Goal: Transaction & Acquisition: Purchase product/service

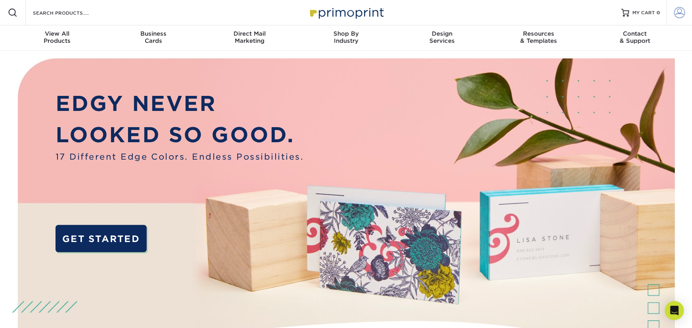
type input "[PERSON_NAME][EMAIL_ADDRESS][PERSON_NAME][DOMAIN_NAME]"
click at [680, 14] on span at bounding box center [679, 12] width 11 height 11
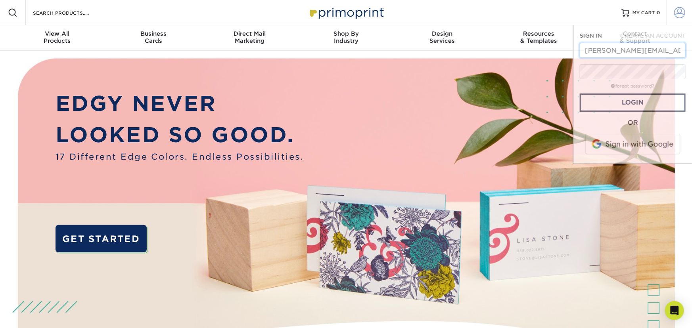
scroll to position [0, 4]
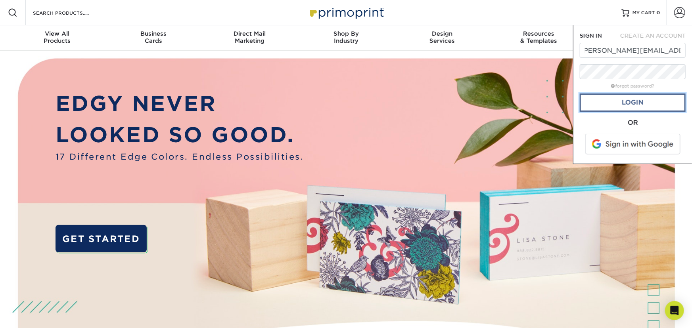
click at [629, 101] on link "Login" at bounding box center [632, 103] width 106 height 18
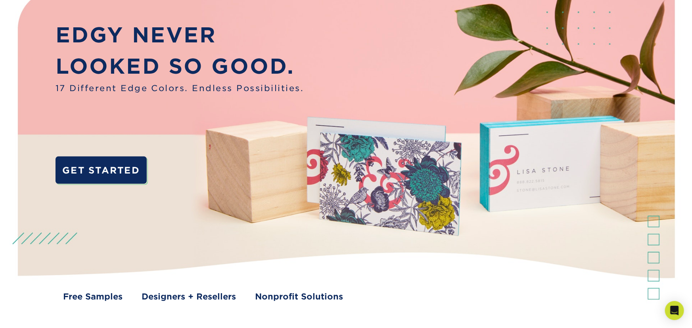
scroll to position [0, 0]
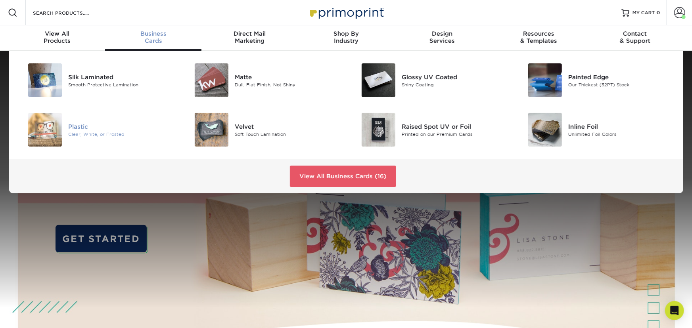
click at [46, 130] on img at bounding box center [45, 130] width 34 height 34
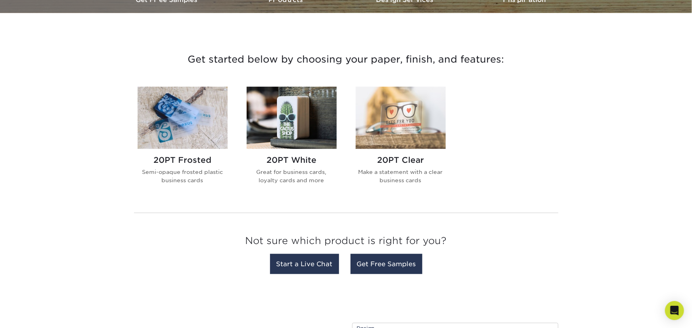
scroll to position [282, 0]
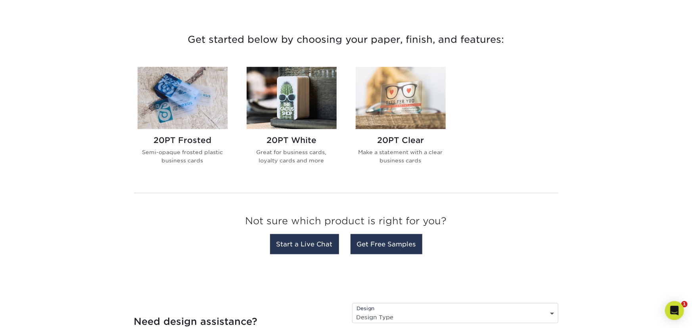
click at [288, 100] on img at bounding box center [292, 98] width 90 height 62
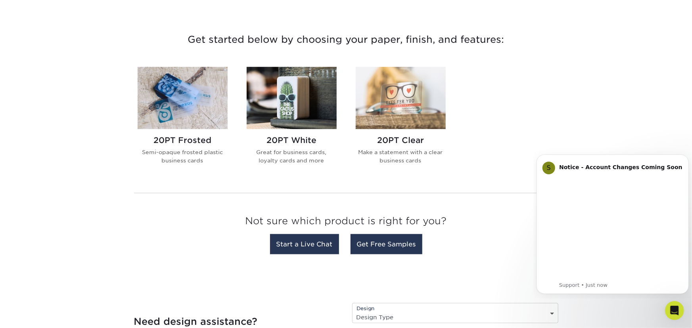
scroll to position [0, 0]
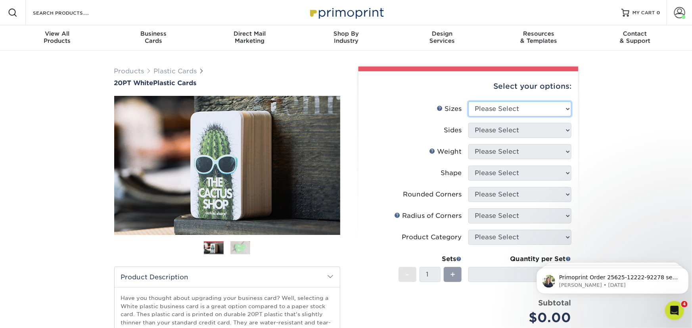
click at [526, 107] on select "Please Select 2" x 3.5" 2" x 8" 2.12" x 3.375" 2.5" x 2.5" 4.25" x 6"" at bounding box center [519, 108] width 103 height 15
select select "2.12x3.38"
click at [468, 101] on select "Please Select 2" x 3.5" 2" x 8" 2.12" x 3.375" 2.5" x 2.5" 4.25" x 6"" at bounding box center [519, 108] width 103 height 15
click at [510, 130] on select "Please Select Print Both Sides Print Front Only" at bounding box center [519, 130] width 103 height 15
select select "13abbda7-1d64-4f25-8bb2-c179b224825d"
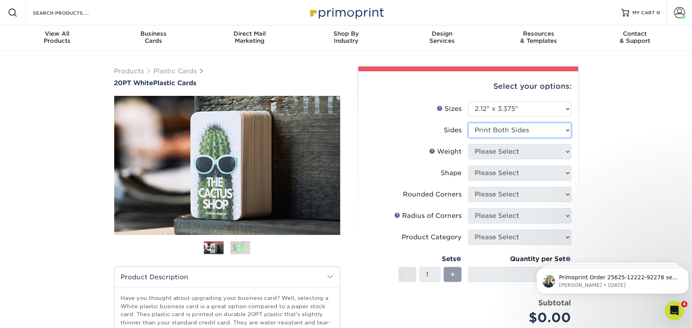
click at [468, 123] on select "Please Select Print Both Sides Print Front Only" at bounding box center [519, 130] width 103 height 15
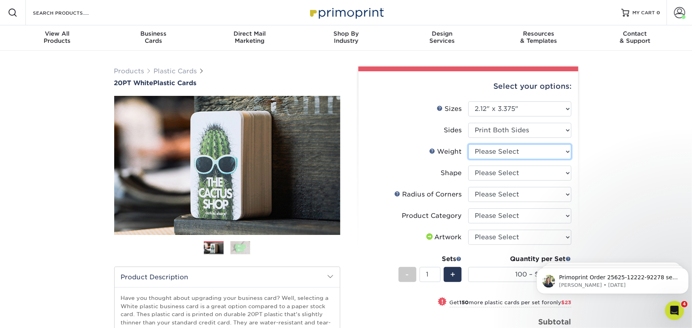
click at [509, 151] on select "Please Select 20PT White Plastic" at bounding box center [519, 151] width 103 height 15
select select "20PT White Plastic"
click at [468, 144] on select "Please Select 20PT White Plastic" at bounding box center [519, 151] width 103 height 15
select select "-1"
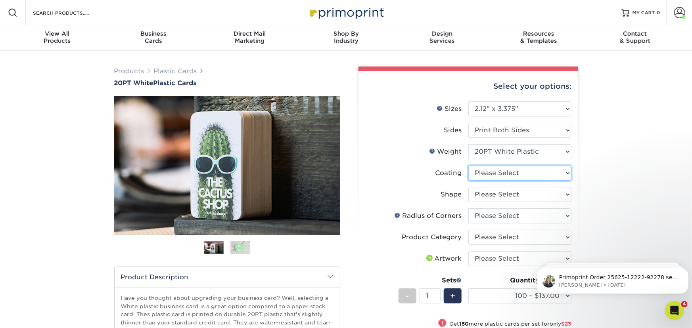
click at [507, 172] on select at bounding box center [519, 173] width 103 height 15
select select "3e7618de-abca-4bda-9f97-8b9129e913d8"
click at [468, 166] on select at bounding box center [519, 173] width 103 height 15
select select "-1"
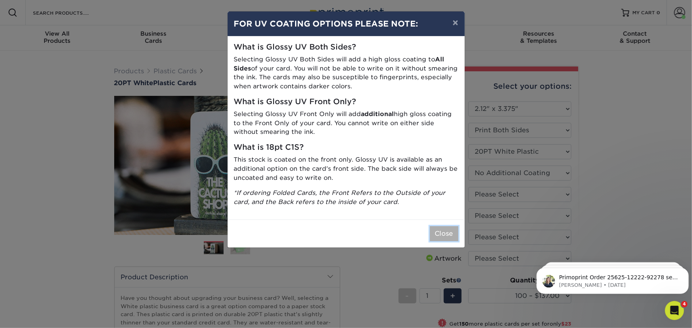
click at [441, 234] on button "Close" at bounding box center [444, 233] width 29 height 15
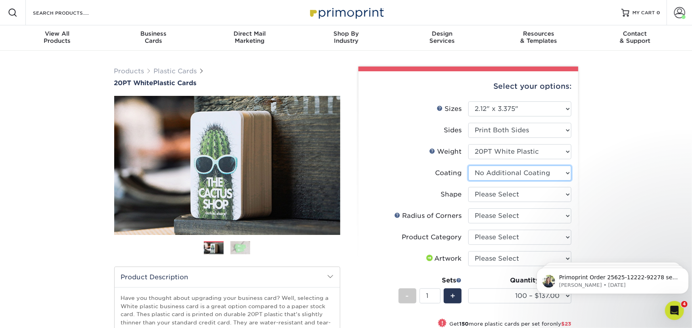
click at [524, 171] on select at bounding box center [519, 173] width 103 height 15
click at [606, 158] on div "Products Plastic Cards 20PT White Plastic Cards Previous Next and" at bounding box center [346, 268] width 692 height 435
click at [529, 193] on select "Please Select Standard" at bounding box center [519, 194] width 103 height 15
select select "standard"
click at [468, 187] on select "Please Select Standard" at bounding box center [519, 194] width 103 height 15
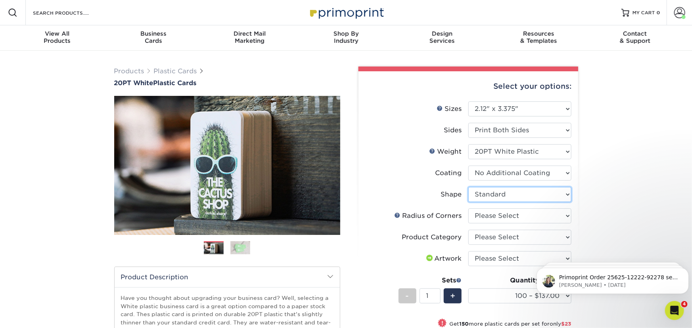
select select "-1"
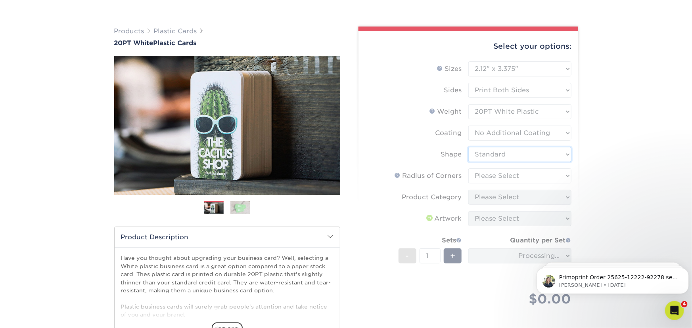
scroll to position [80, 0]
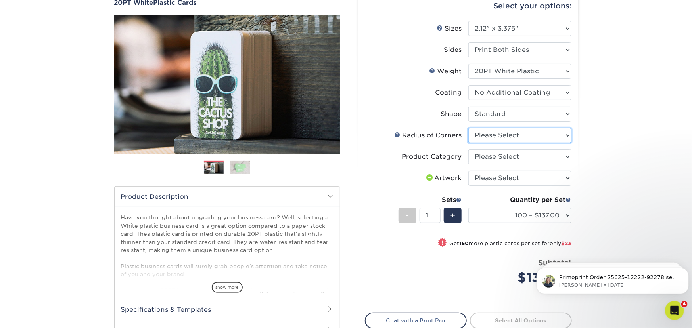
click at [518, 133] on select "Please Select Rounded 1/8" Rounded 1/4"" at bounding box center [519, 135] width 103 height 15
select select "589680c7-ee9a-431b-9d12-d7aeb1386a97"
click at [468, 128] on select "Please Select Rounded 1/8" Rounded 1/4"" at bounding box center [519, 135] width 103 height 15
click at [513, 158] on select "Please Select Business Cards" at bounding box center [519, 156] width 103 height 15
select select "3b5148f1-0588-4f88-a218-97bcfdce65c1"
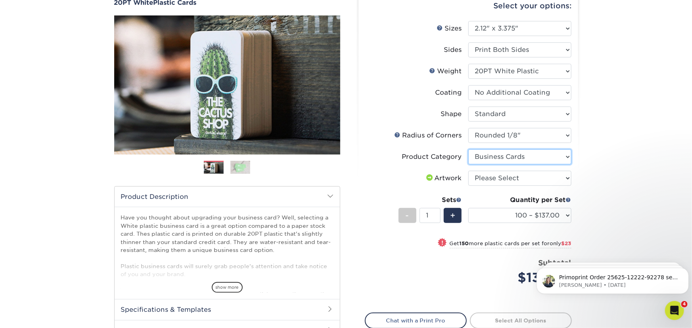
click at [468, 149] on select "Please Select Business Cards" at bounding box center [519, 156] width 103 height 15
click at [509, 178] on select "Please Select I will upload files I need a design - $100" at bounding box center [519, 178] width 103 height 15
select select "upload"
click at [468, 171] on select "Please Select I will upload files I need a design - $100" at bounding box center [519, 178] width 103 height 15
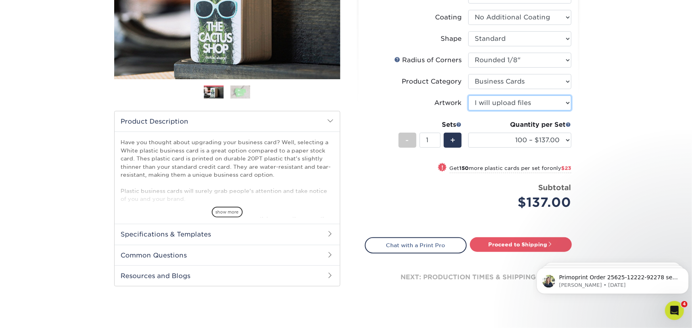
scroll to position [161, 0]
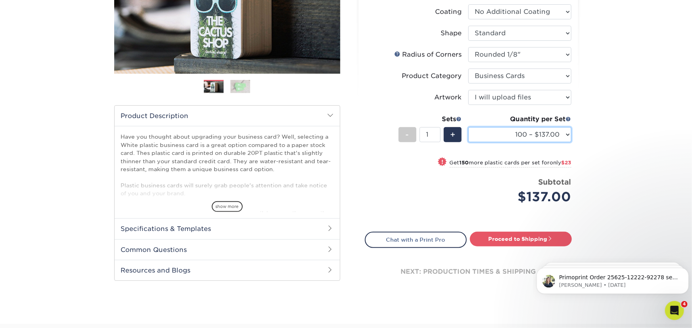
click at [533, 135] on select "100 – $137.00 250 – $160.00 500 – $195.00 1000 – $226.00 2500 – $540.00 5000 – …" at bounding box center [519, 134] width 103 height 15
select select "1000 – $226.00"
click at [468, 127] on select "100 – $137.00 250 – $160.00 500 – $195.00 1000 – $226.00 2500 – $540.00 5000 – …" at bounding box center [519, 134] width 103 height 15
click at [445, 189] on div "Price per set $226.00" at bounding box center [416, 192] width 103 height 30
click at [400, 185] on div "Price per set $226.00" at bounding box center [416, 192] width 103 height 30
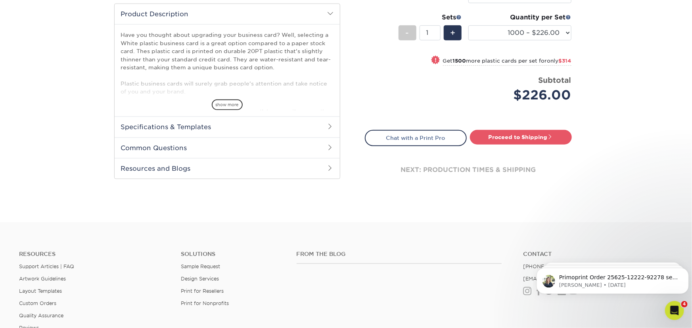
scroll to position [267, 0]
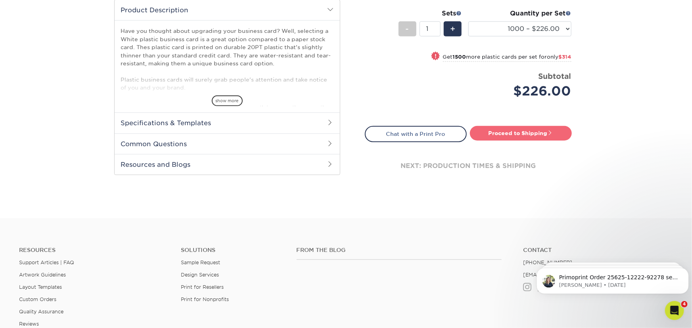
click at [530, 131] on link "Proceed to Shipping" at bounding box center [521, 133] width 102 height 14
type input "Set 1"
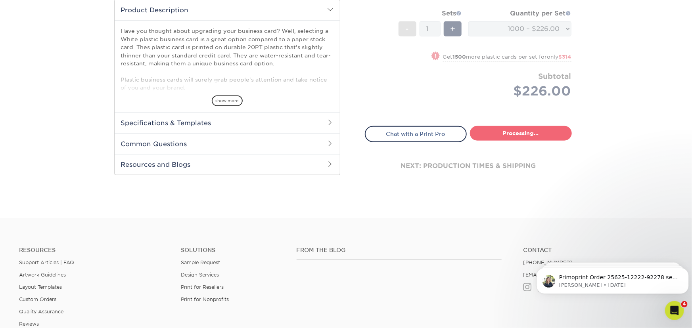
select select "4d9d58e0-cc42-418f-87cf-fbea6e2d5088"
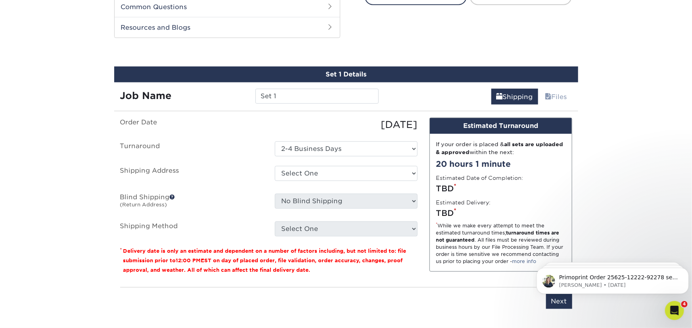
scroll to position [393, 0]
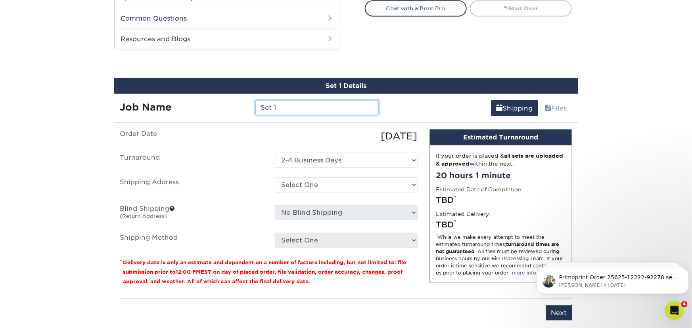
drag, startPoint x: 293, startPoint y: 107, endPoint x: 210, endPoint y: 112, distance: 83.4
click at [210, 112] on div "Job Name Set 1" at bounding box center [249, 107] width 271 height 15
type input "[PERSON_NAME]"
click at [191, 153] on label "Turnaround" at bounding box center [191, 160] width 155 height 15
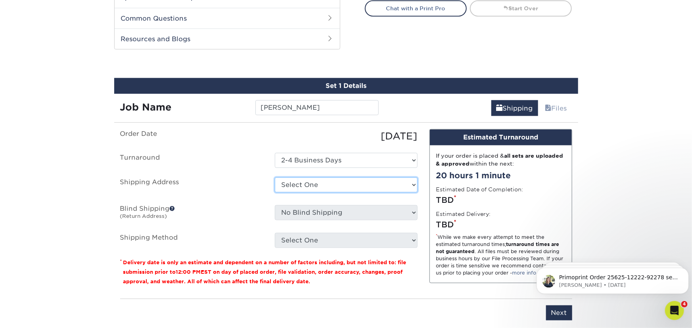
click at [324, 184] on select "Select One [PERSON_NAME] Business Cards + Add New Address" at bounding box center [346, 185] width 143 height 15
select select "277907"
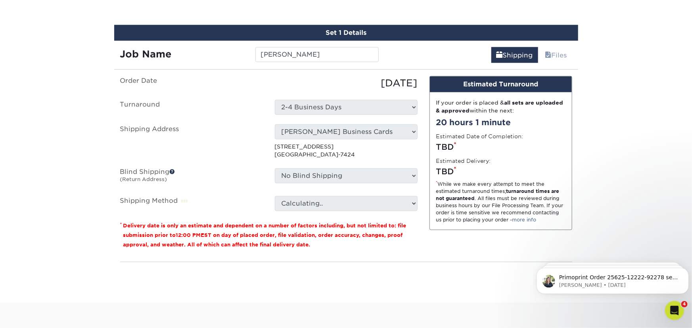
scroll to position [474, 0]
